Goal: Find specific page/section: Find specific page/section

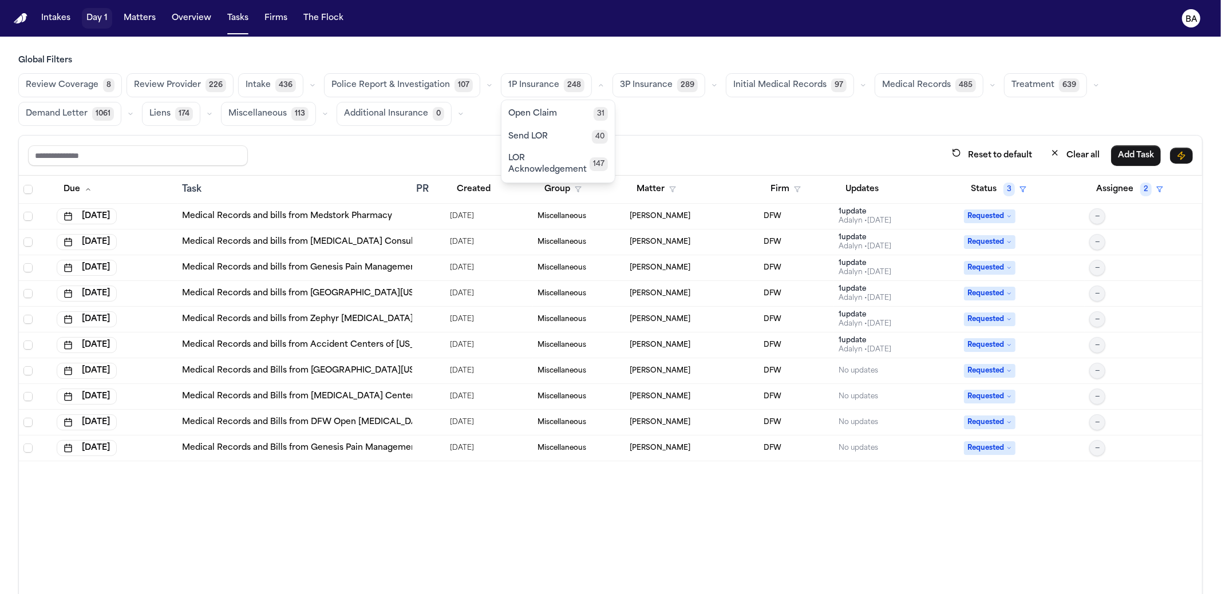
click at [140, 15] on button "Matters" at bounding box center [139, 18] width 41 height 21
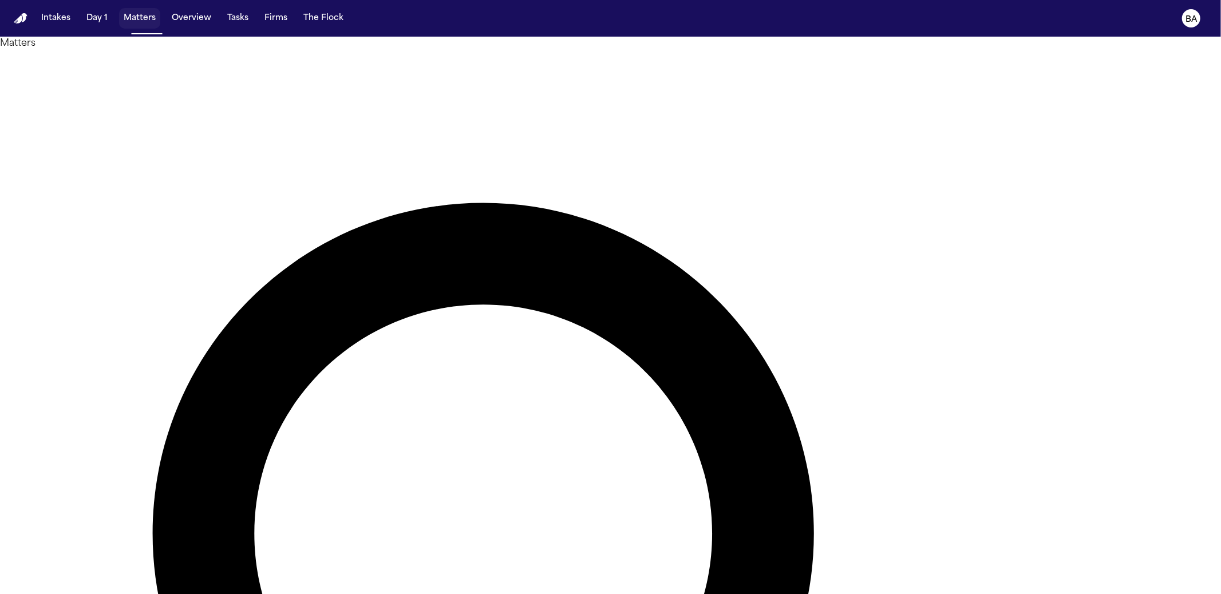
click at [143, 15] on button "Matters" at bounding box center [139, 18] width 41 height 21
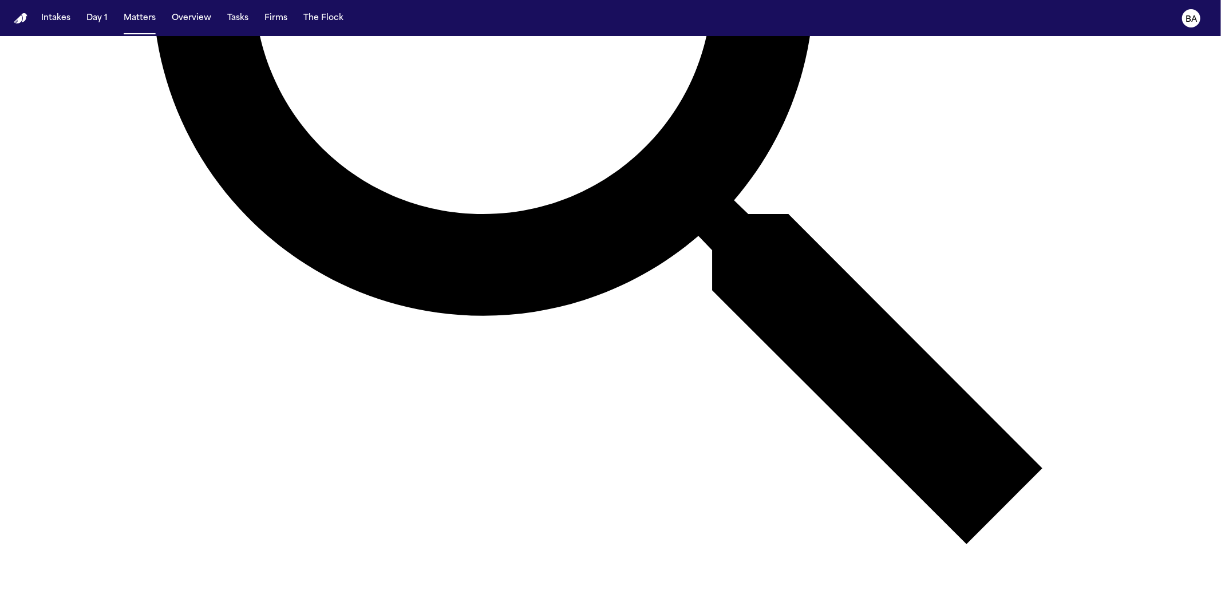
scroll to position [382, 0]
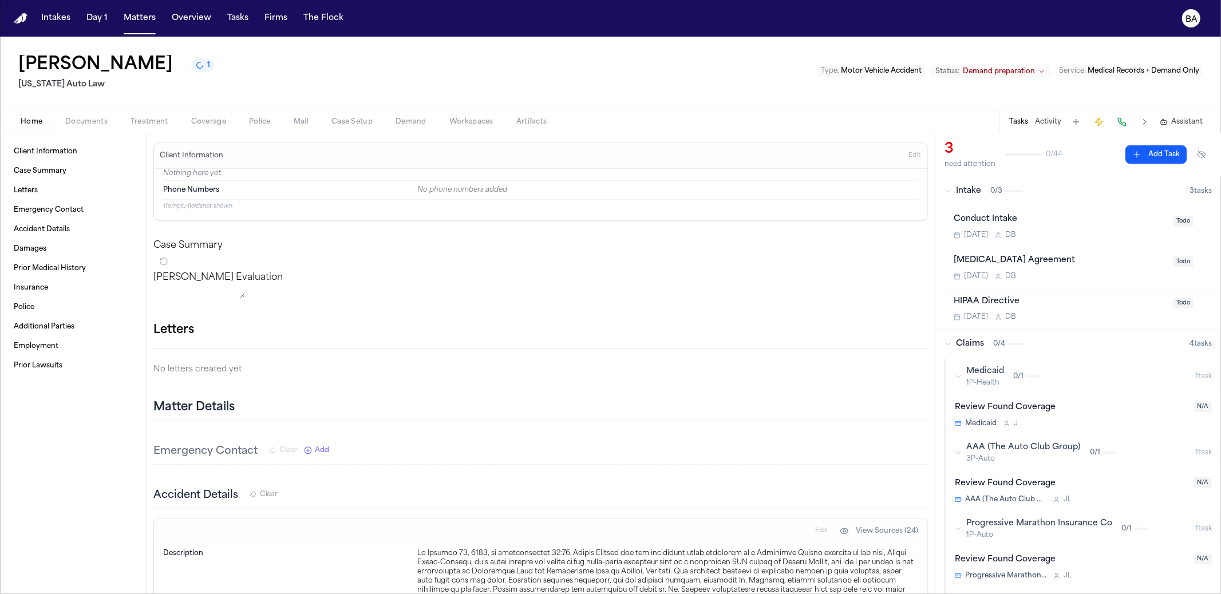
click at [139, 125] on span "Treatment" at bounding box center [149, 121] width 38 height 9
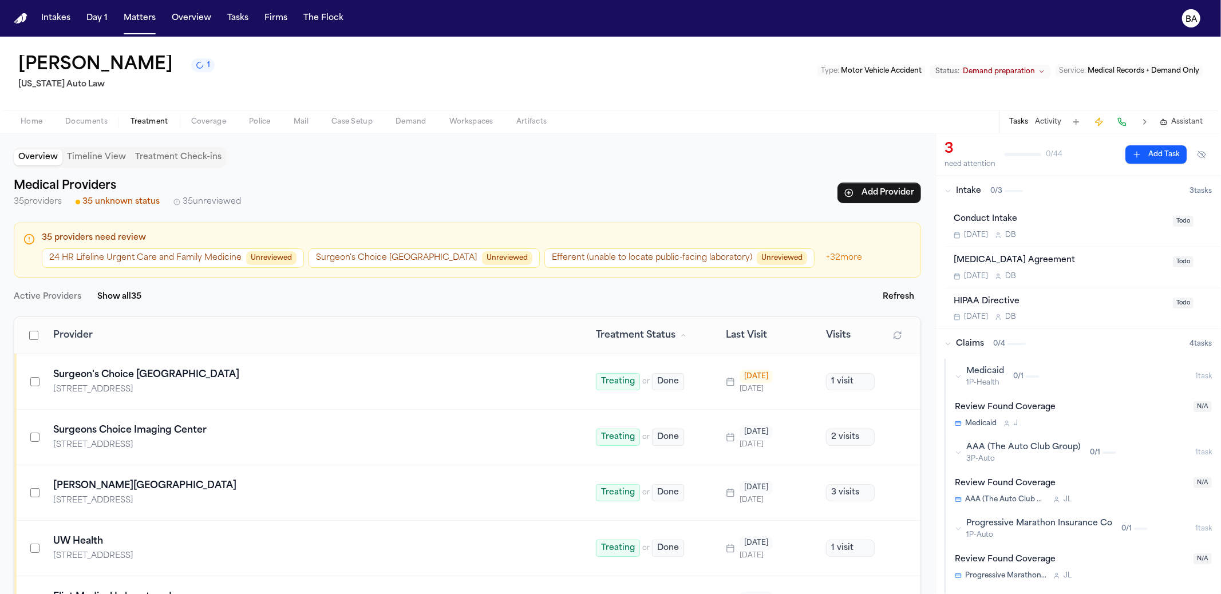
click at [22, 118] on span "Home" at bounding box center [32, 121] width 22 height 9
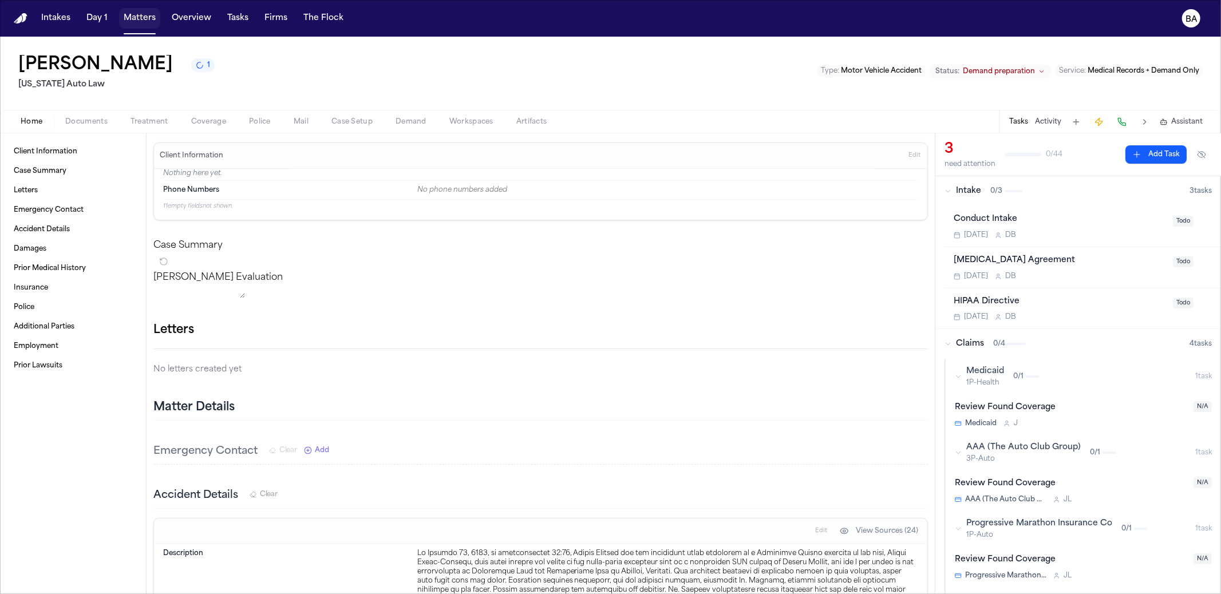
click at [137, 23] on button "Matters" at bounding box center [139, 18] width 41 height 21
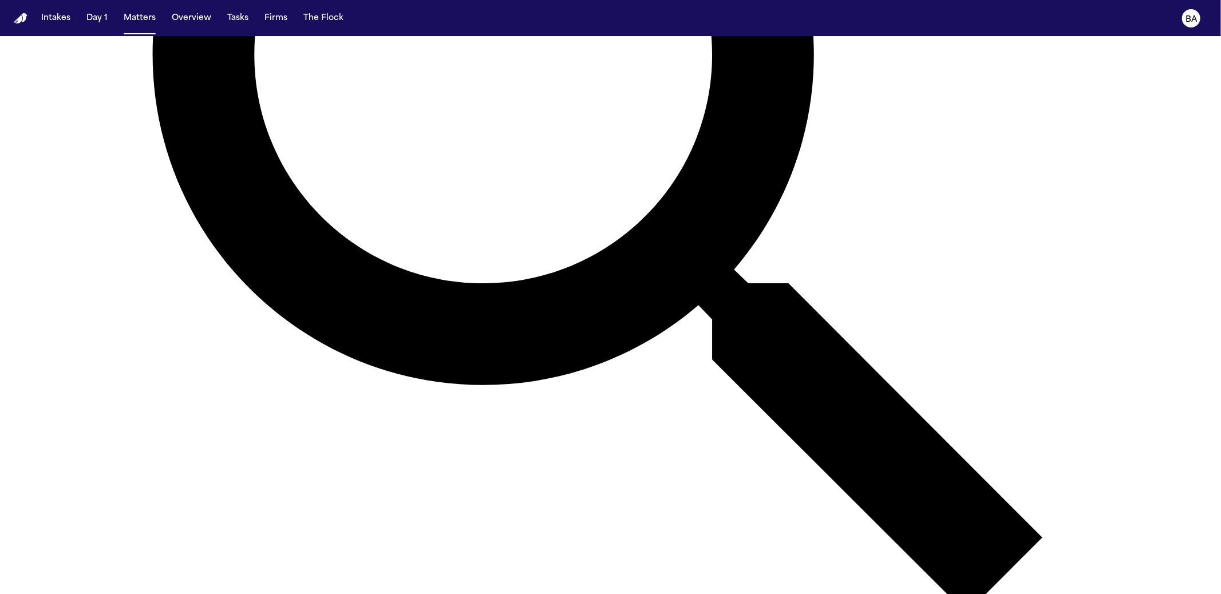
scroll to position [571, 0]
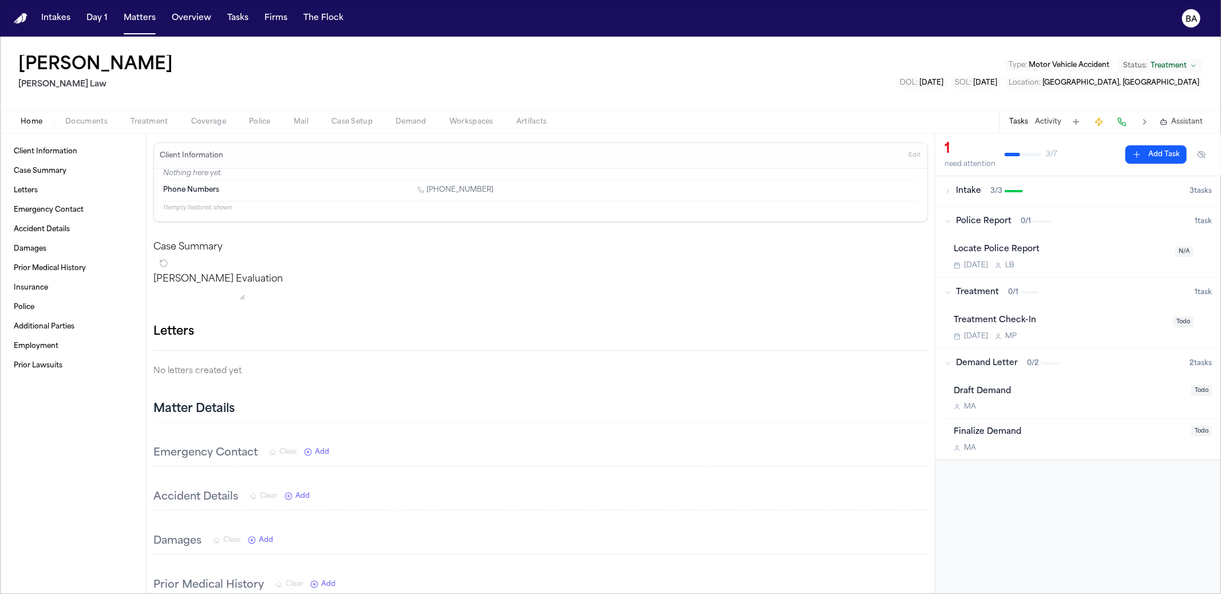
click at [144, 117] on span "Treatment" at bounding box center [149, 121] width 38 height 9
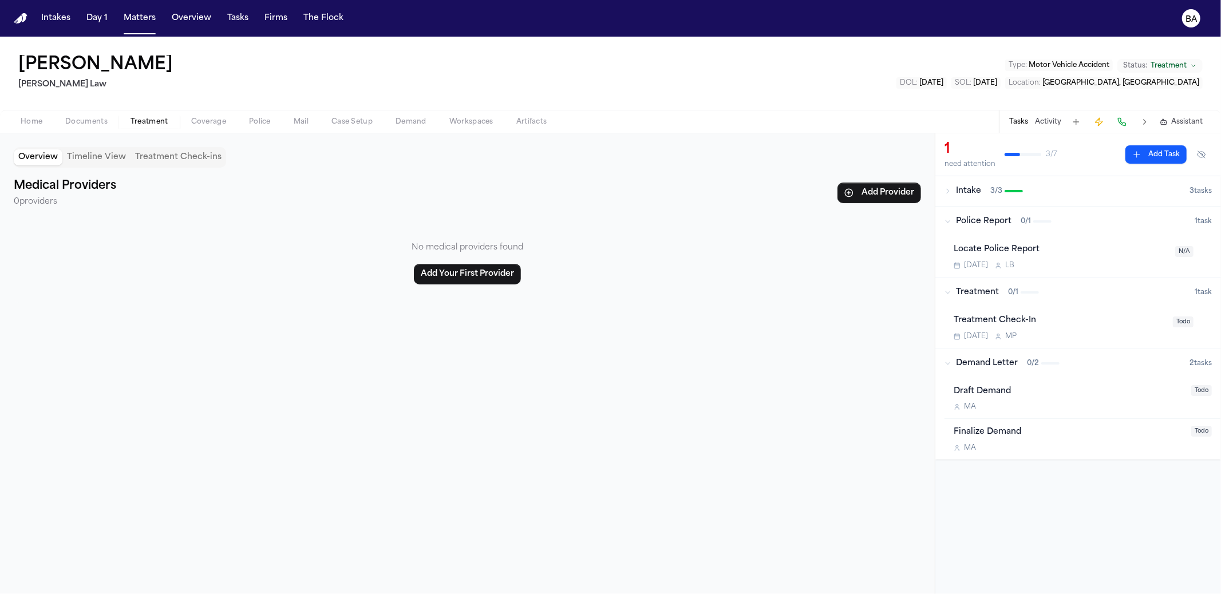
click at [34, 121] on span "Home" at bounding box center [32, 121] width 22 height 9
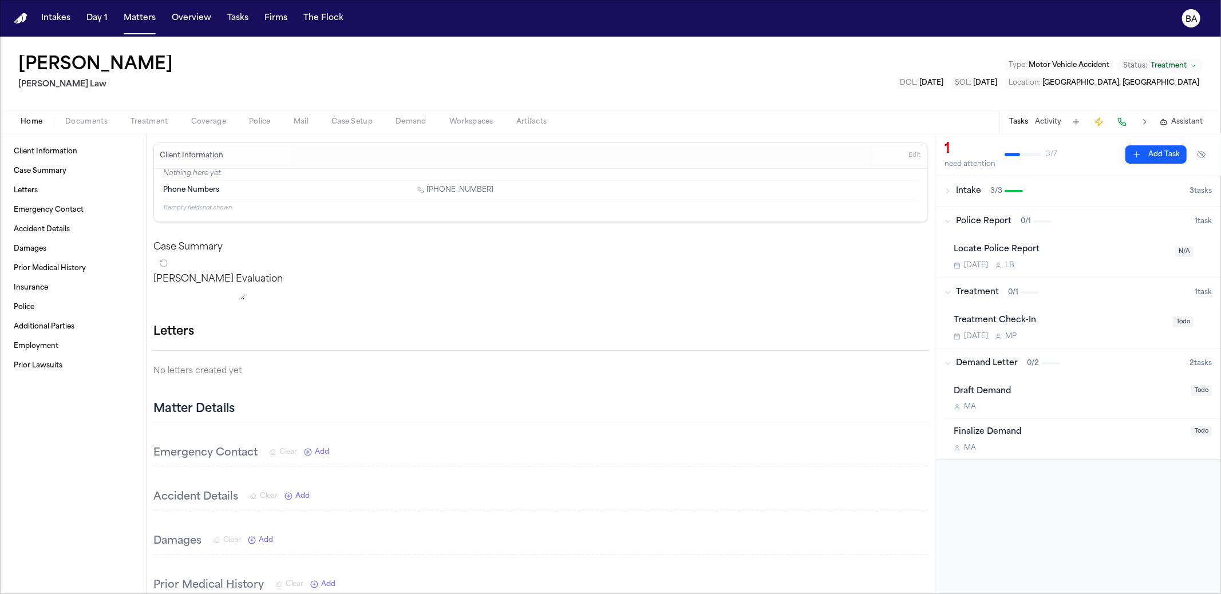
click at [338, 52] on div "[PERSON_NAME] Law Type : Motor Vehicle Accident Status: Treatment DOL : [DATE] …" at bounding box center [610, 73] width 1221 height 73
